Goal: Task Accomplishment & Management: Use online tool/utility

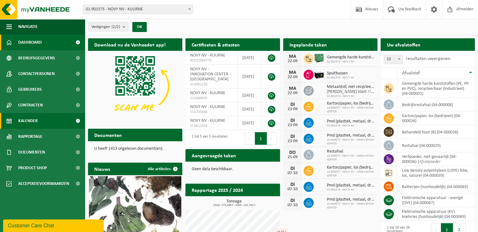
click at [53, 119] on link "Kalender" at bounding box center [42, 121] width 85 height 16
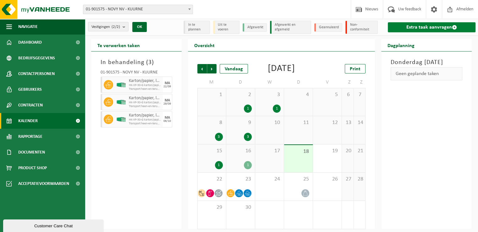
click at [442, 27] on link "Extra taak aanvragen" at bounding box center [432, 27] width 88 height 10
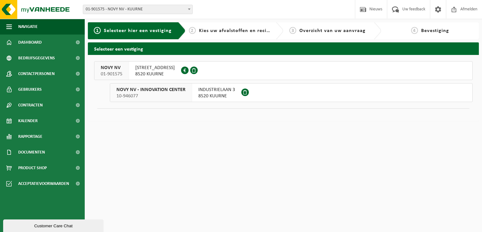
click at [160, 73] on span "8520 KUURNE" at bounding box center [155, 74] width 40 height 6
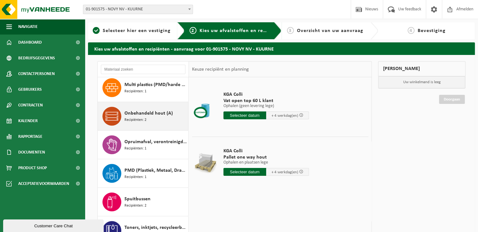
scroll to position [408, 0]
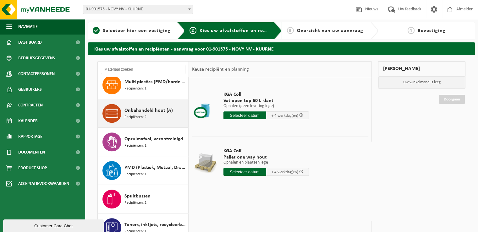
click at [160, 123] on div "Onbehandeld hout (A) Recipiënten: 2" at bounding box center [155, 113] width 62 height 19
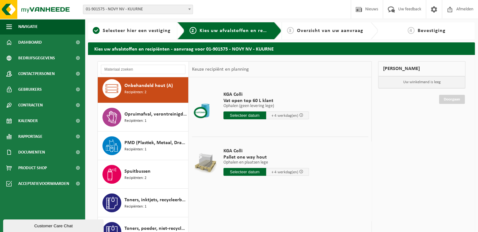
scroll to position [434, 0]
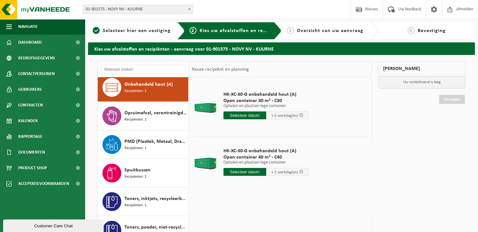
click at [239, 172] on input "text" at bounding box center [244, 172] width 43 height 8
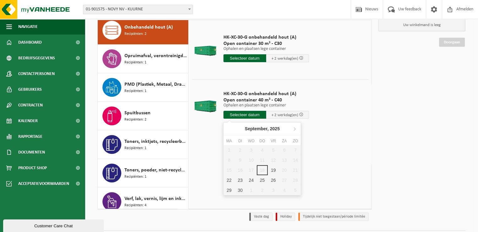
scroll to position [63, 0]
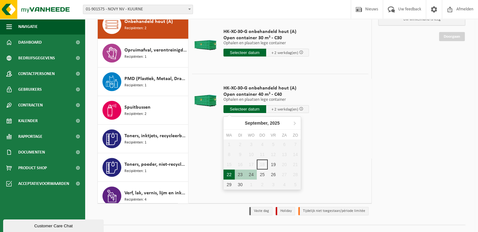
click at [227, 174] on div "22" at bounding box center [228, 175] width 11 height 10
type input "Van 2025-09-22"
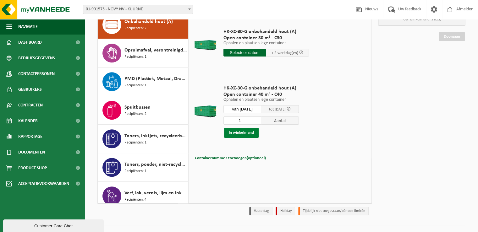
click at [242, 133] on button "In winkelmand" at bounding box center [241, 133] width 35 height 10
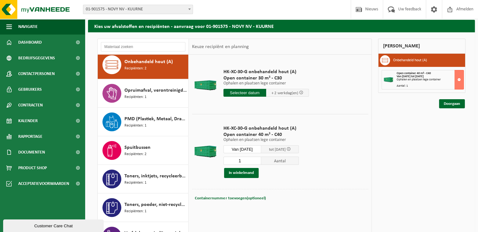
scroll to position [0, 0]
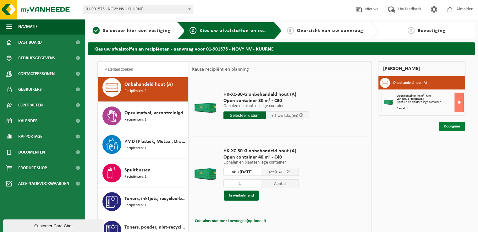
click at [450, 127] on link "Doorgaan" at bounding box center [452, 126] width 26 height 9
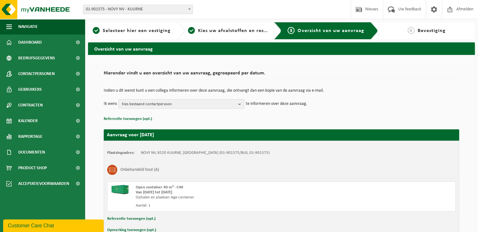
click at [237, 103] on button "Kies bestaand contactpersoon" at bounding box center [181, 103] width 126 height 9
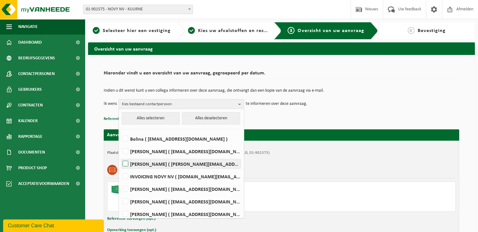
click at [184, 166] on label "David Lampaert ( david.lampaert@novy.com )" at bounding box center [180, 163] width 119 height 9
click at [120, 156] on input "David Lampaert ( david.lampaert@novy.com )" at bounding box center [120, 156] width 0 height 0
checkbox input "true"
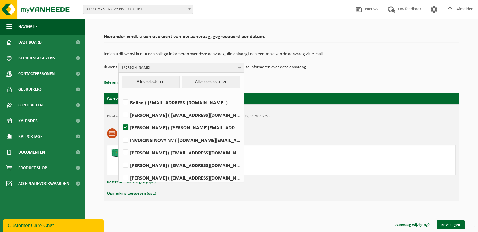
scroll to position [37, 0]
click at [192, 66] on span "David Lampaert" at bounding box center [179, 67] width 114 height 9
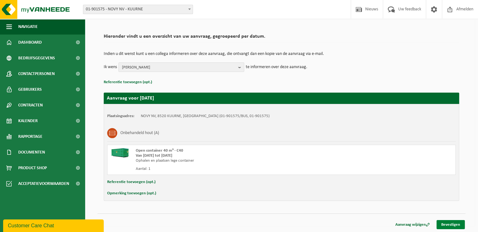
click at [453, 225] on link "Bevestigen" at bounding box center [450, 224] width 28 height 9
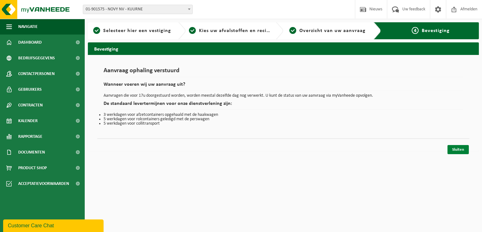
click at [460, 149] on link "Sluiten" at bounding box center [458, 149] width 21 height 9
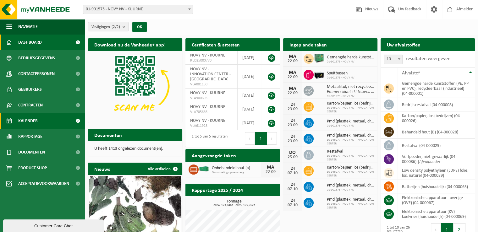
click at [42, 117] on link "Kalender" at bounding box center [42, 121] width 85 height 16
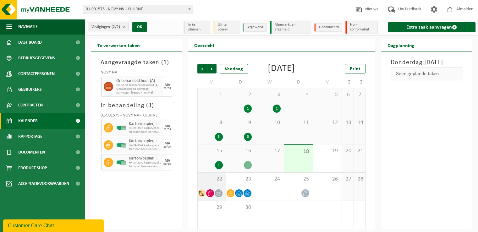
click at [210, 194] on div "22" at bounding box center [212, 187] width 28 height 28
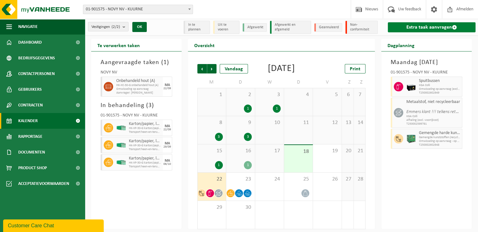
click at [438, 28] on link "Extra taak aanvragen" at bounding box center [432, 27] width 88 height 10
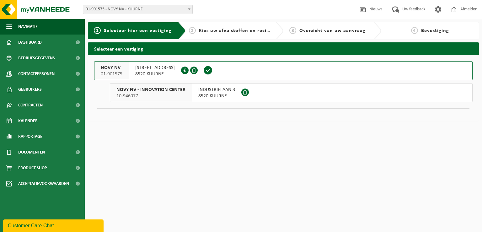
click at [235, 70] on button "NOVY NV 01-901575 NOORDLAAN 6 8520 KUURNE 0436.260.171" at bounding box center [283, 70] width 379 height 19
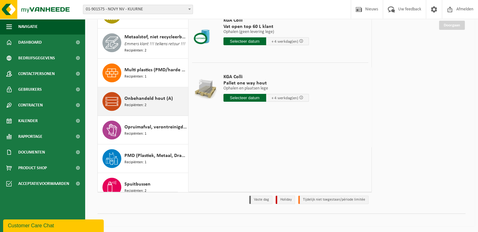
scroll to position [346, 0]
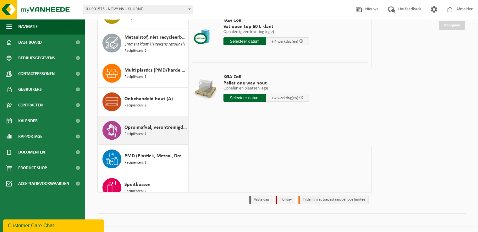
click at [161, 135] on div "Opruimafval, verontreinigd, ontvlambaar Recipiënten: 1" at bounding box center [155, 130] width 62 height 19
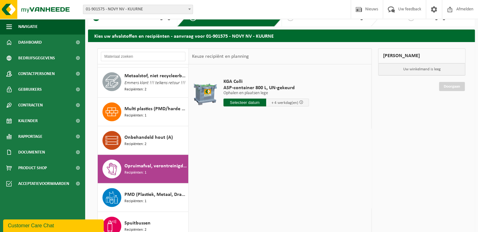
scroll to position [11, 0]
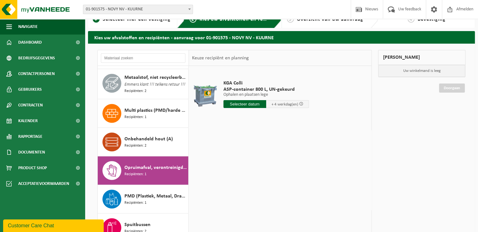
click at [245, 104] on input "text" at bounding box center [244, 104] width 43 height 8
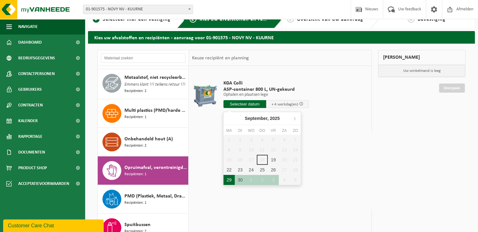
click at [227, 181] on div "29" at bounding box center [228, 180] width 11 height 10
type input "Van 2025-09-29"
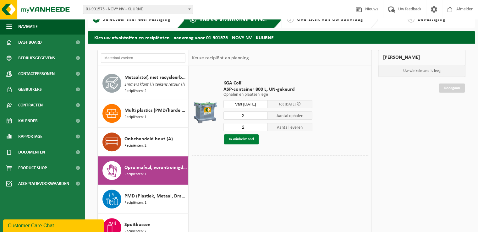
click at [234, 138] on button "In winkelmand" at bounding box center [241, 139] width 35 height 10
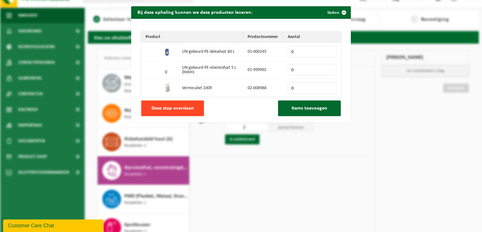
click at [190, 110] on span "Deze stap overslaan" at bounding box center [173, 108] width 42 height 5
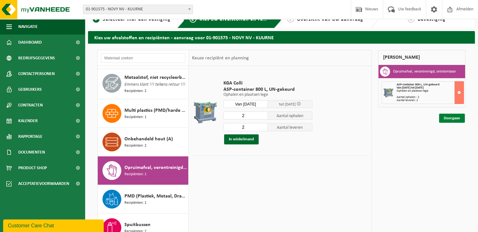
click at [455, 118] on link "Doorgaan" at bounding box center [452, 118] width 26 height 9
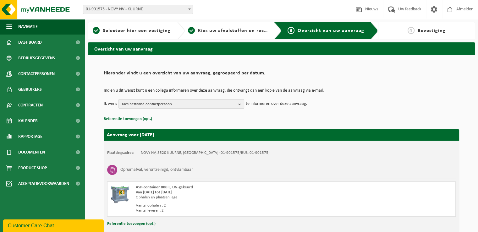
click at [239, 103] on b "button" at bounding box center [241, 104] width 6 height 9
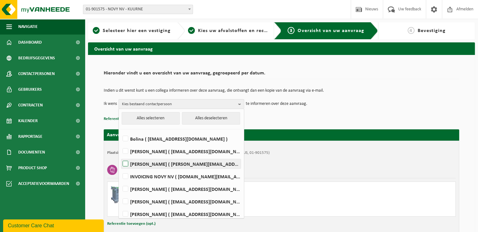
click at [190, 164] on label "[PERSON_NAME] ( [PERSON_NAME][EMAIL_ADDRESS][DOMAIN_NAME] )" at bounding box center [180, 163] width 119 height 9
click at [120, 156] on input "[PERSON_NAME] ( [PERSON_NAME][EMAIL_ADDRESS][DOMAIN_NAME] )" at bounding box center [120, 156] width 0 height 0
checkbox input "true"
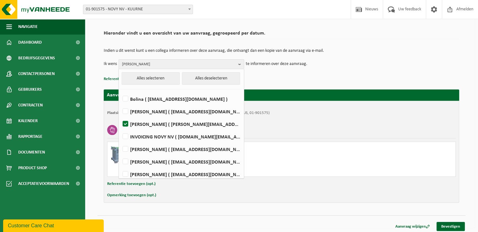
scroll to position [42, 0]
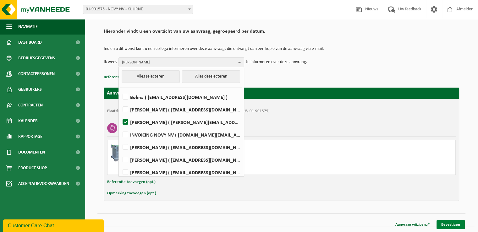
click at [460, 222] on link "Bevestigen" at bounding box center [450, 224] width 28 height 9
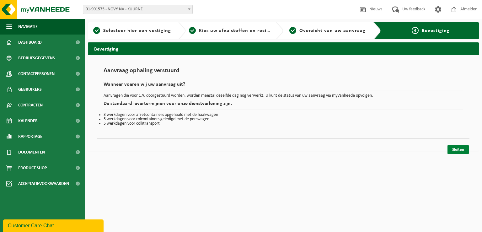
click at [460, 149] on link "Sluiten" at bounding box center [458, 149] width 21 height 9
